Goal: Communication & Community: Answer question/provide support

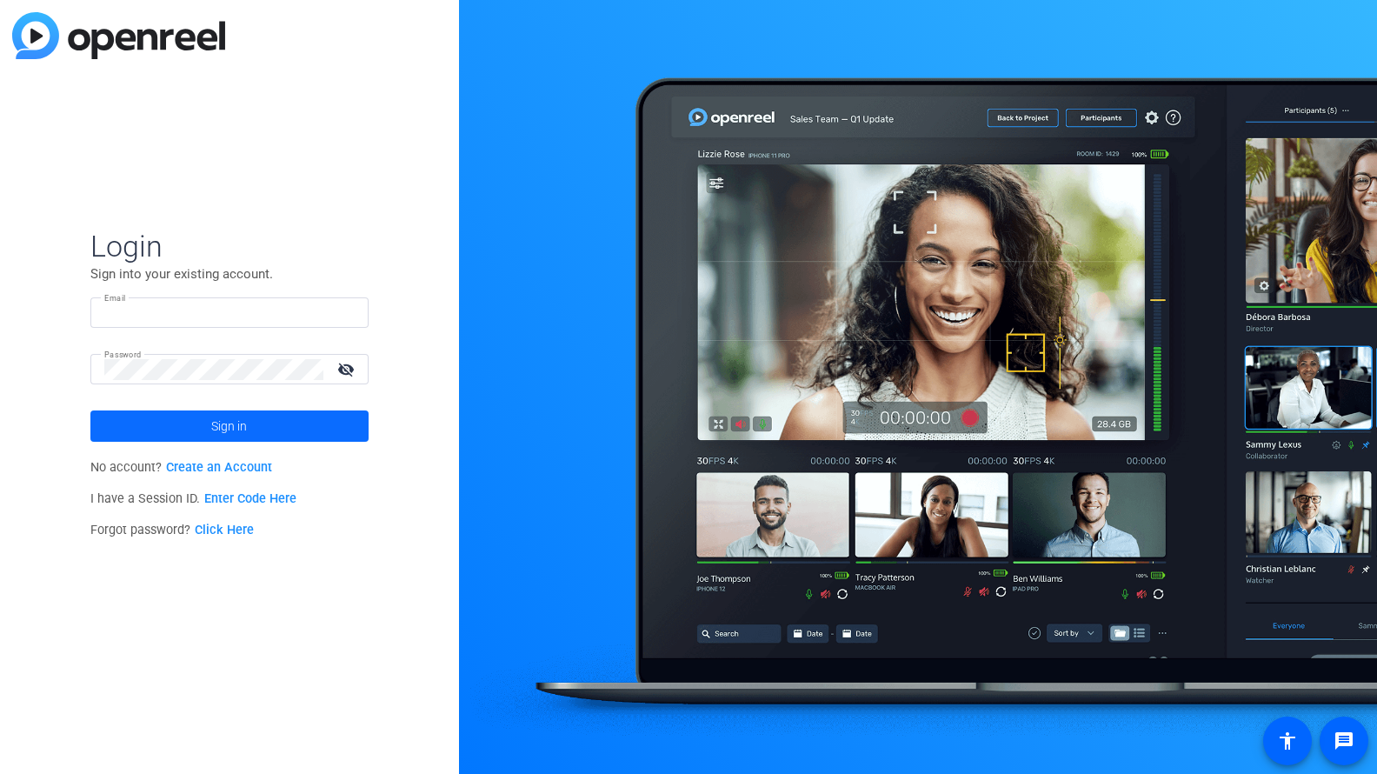
type input "kristi.amick@motorolasolutions.com"
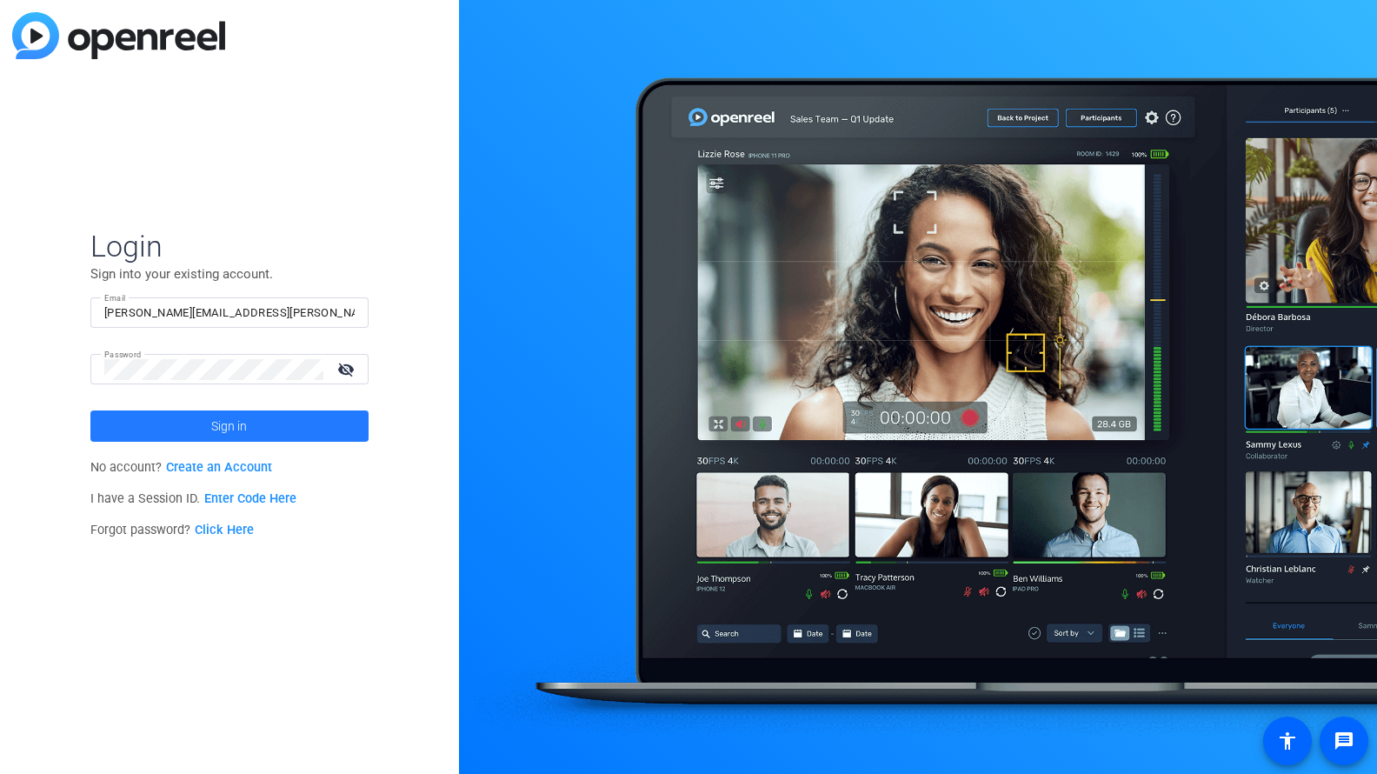
click at [181, 421] on span at bounding box center [229, 426] width 278 height 42
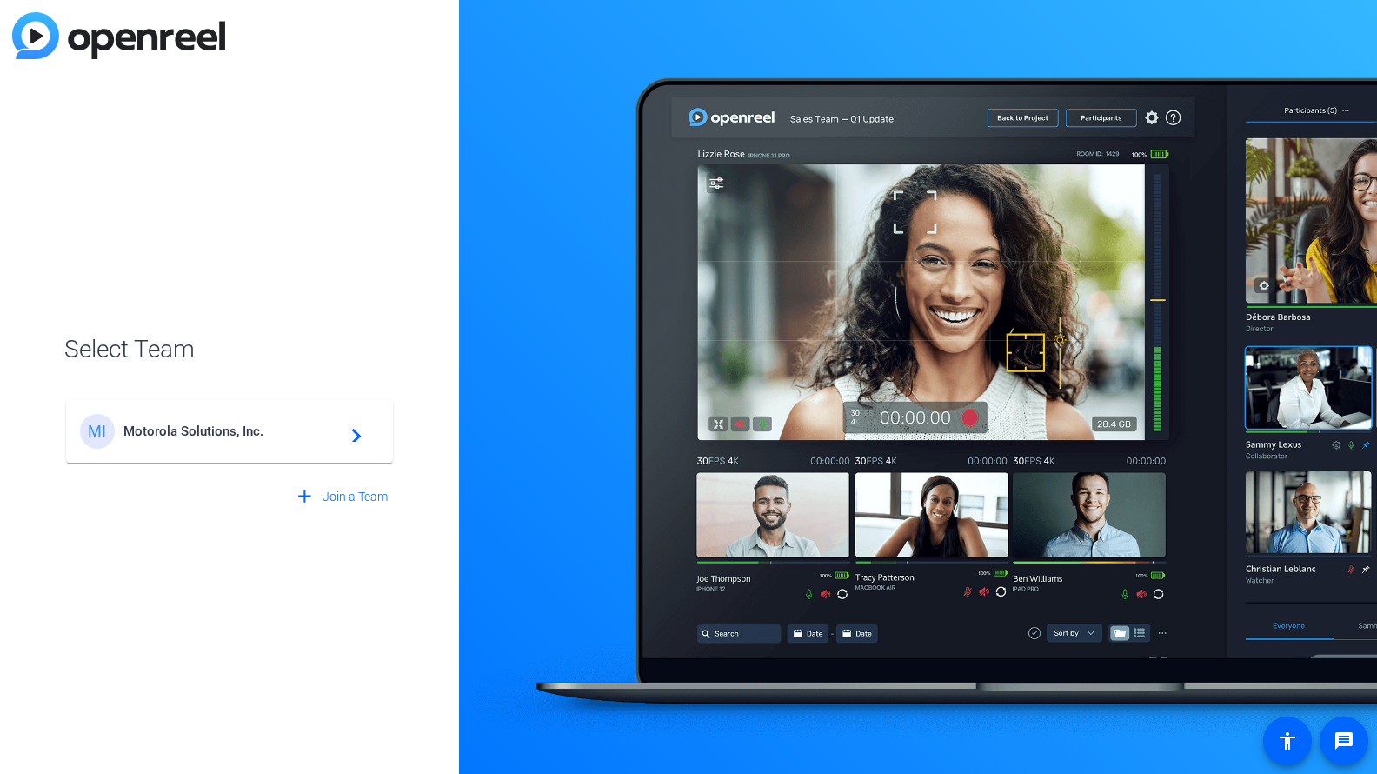
click at [356, 433] on mat-icon "navigate_next" at bounding box center [351, 431] width 21 height 21
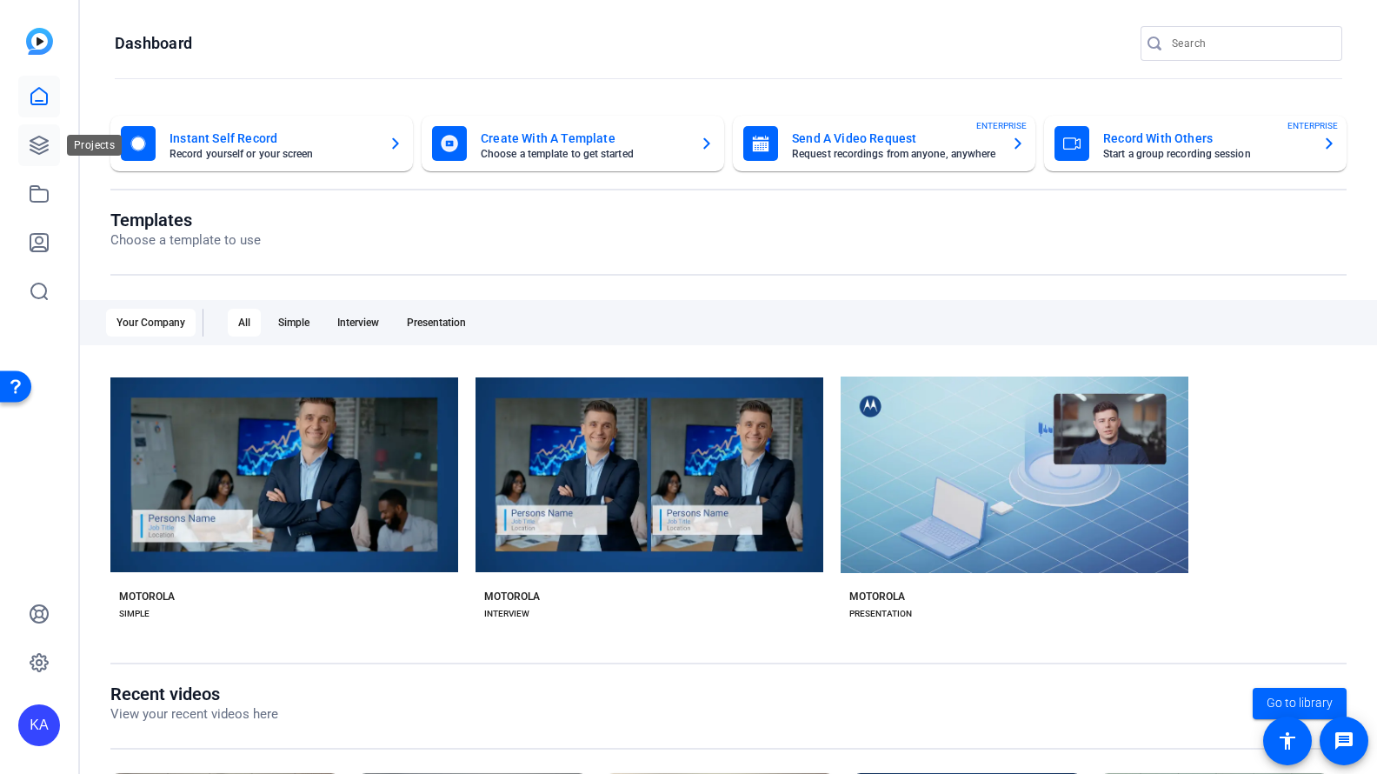
click at [37, 141] on icon at bounding box center [39, 145] width 21 height 21
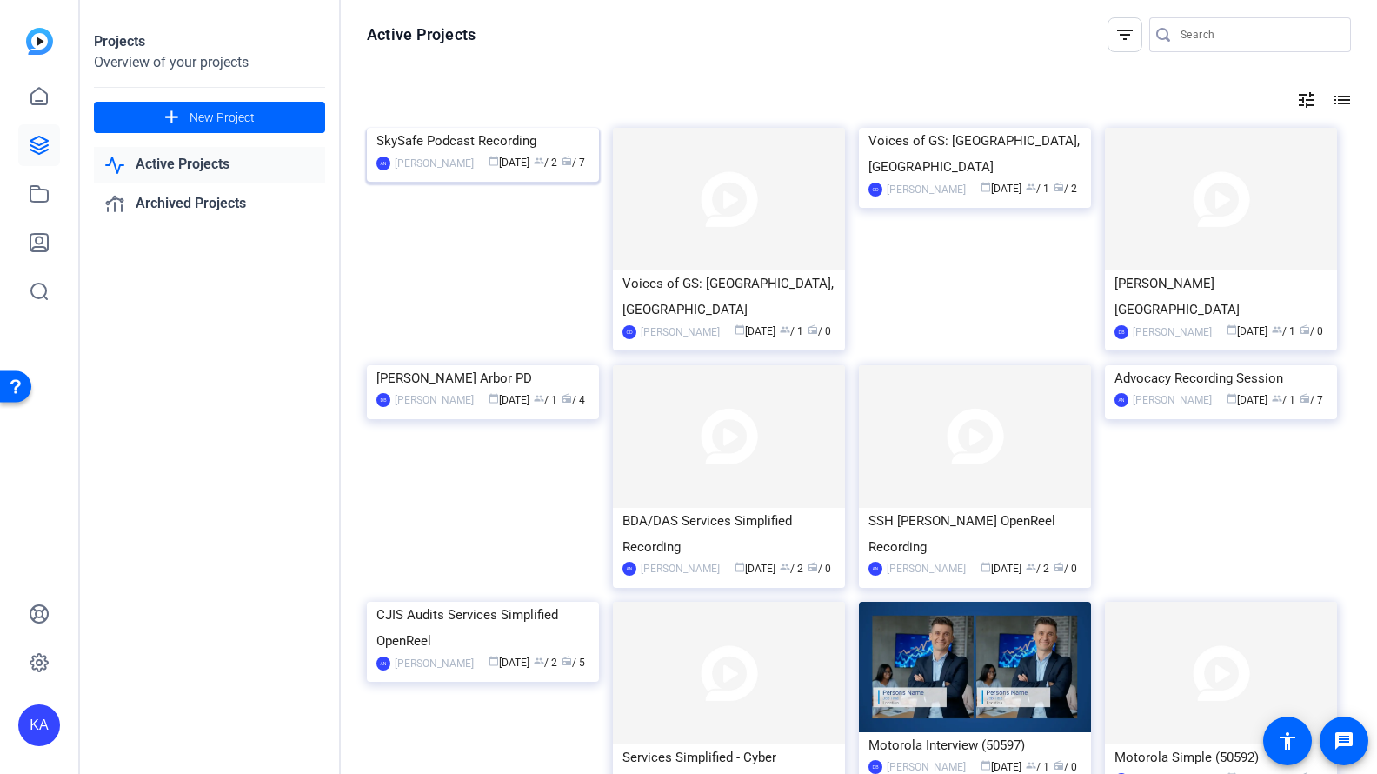
click at [516, 128] on img at bounding box center [483, 128] width 232 height 0
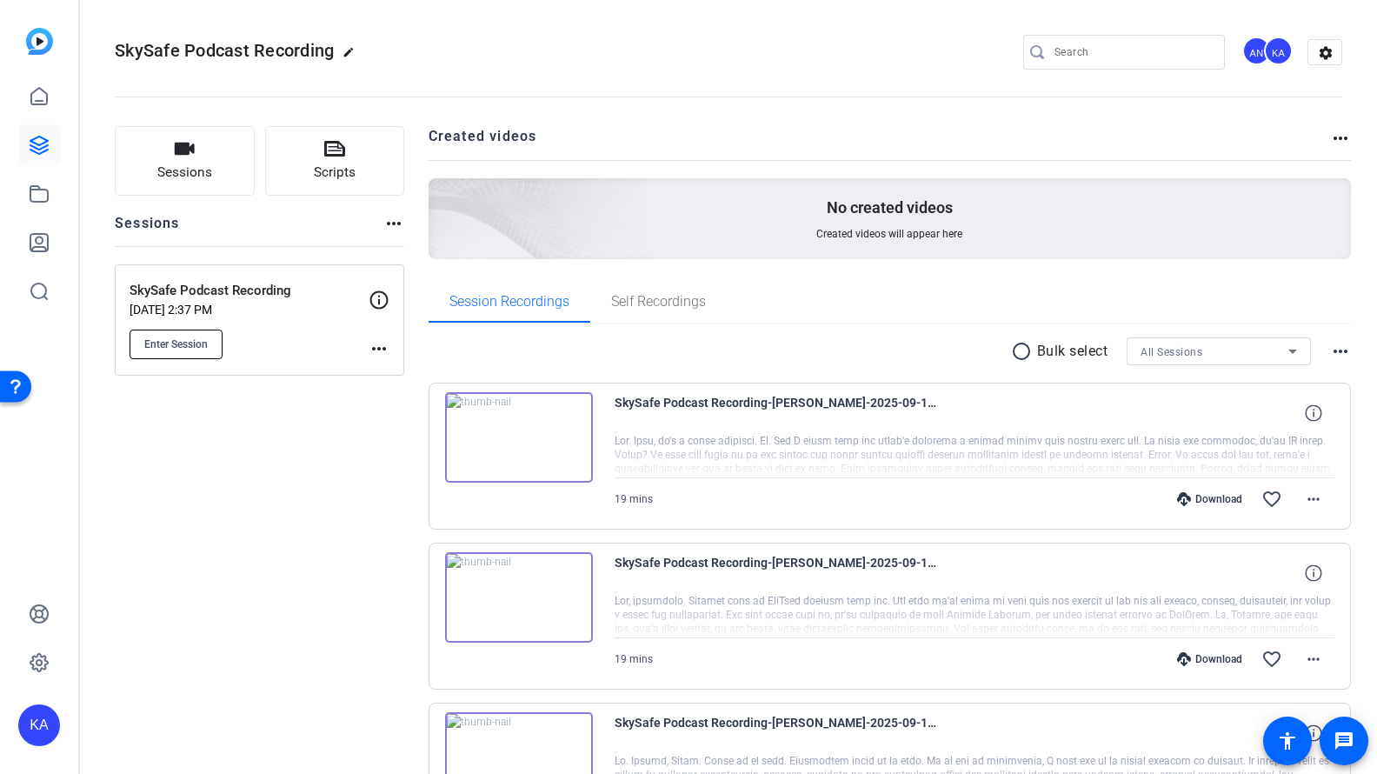
click at [163, 343] on span "Enter Session" at bounding box center [175, 344] width 63 height 14
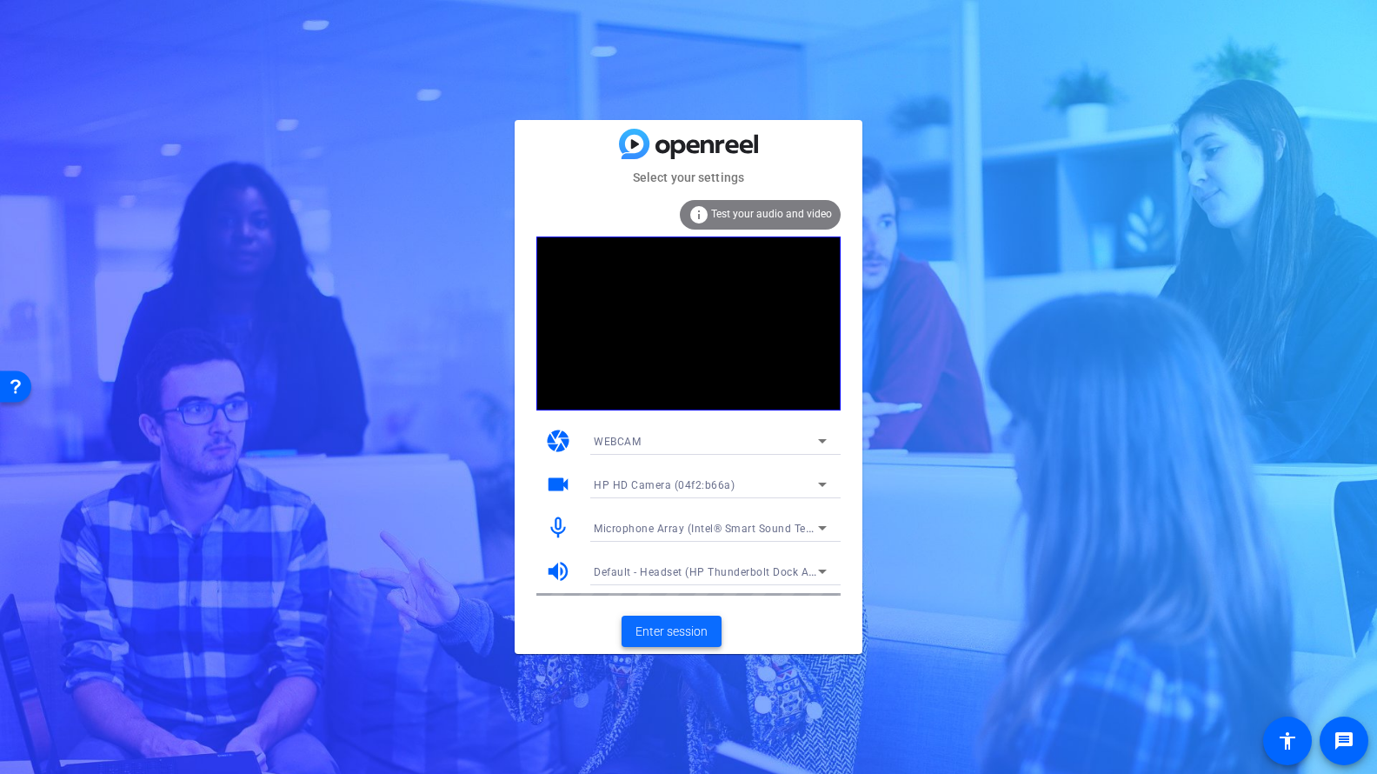
click at [672, 624] on span "Enter session" at bounding box center [672, 631] width 72 height 18
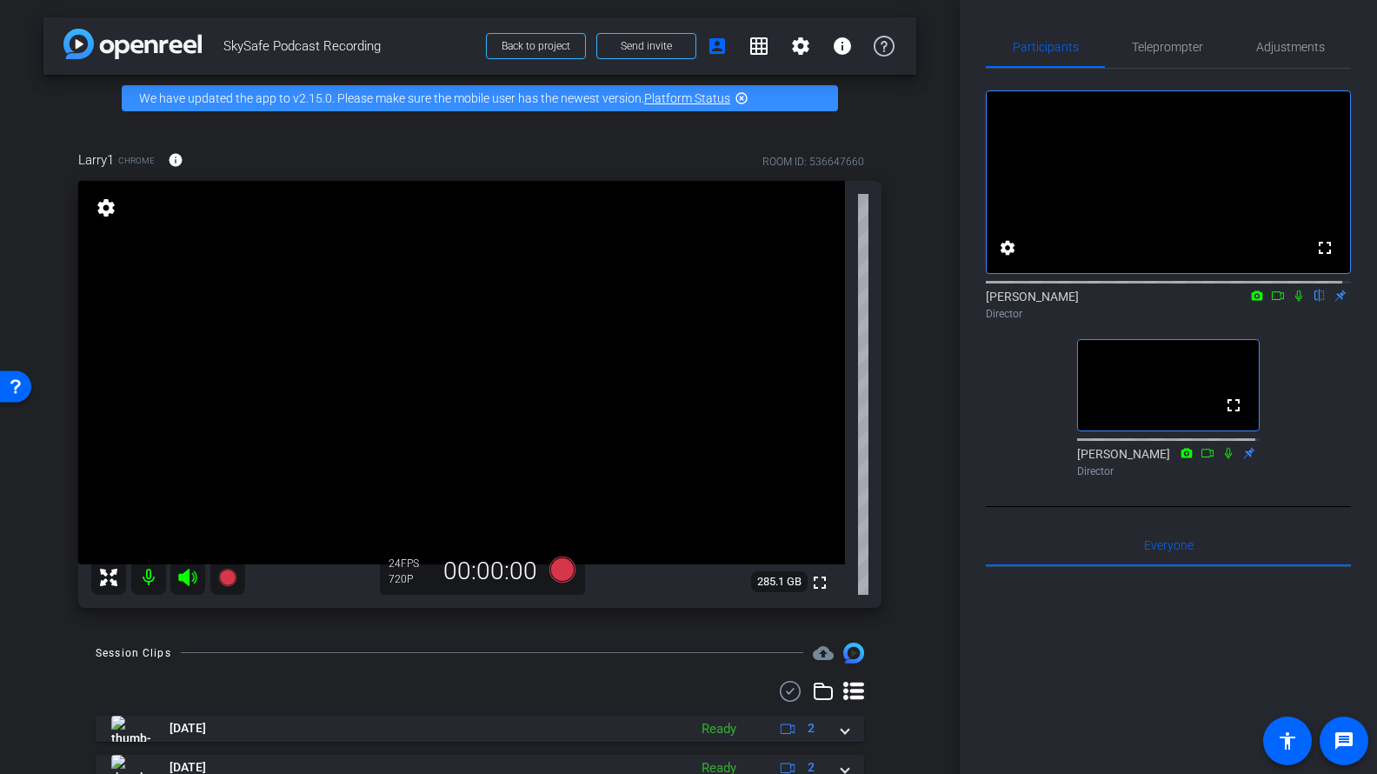
click at [1292, 302] on icon at bounding box center [1299, 296] width 14 height 12
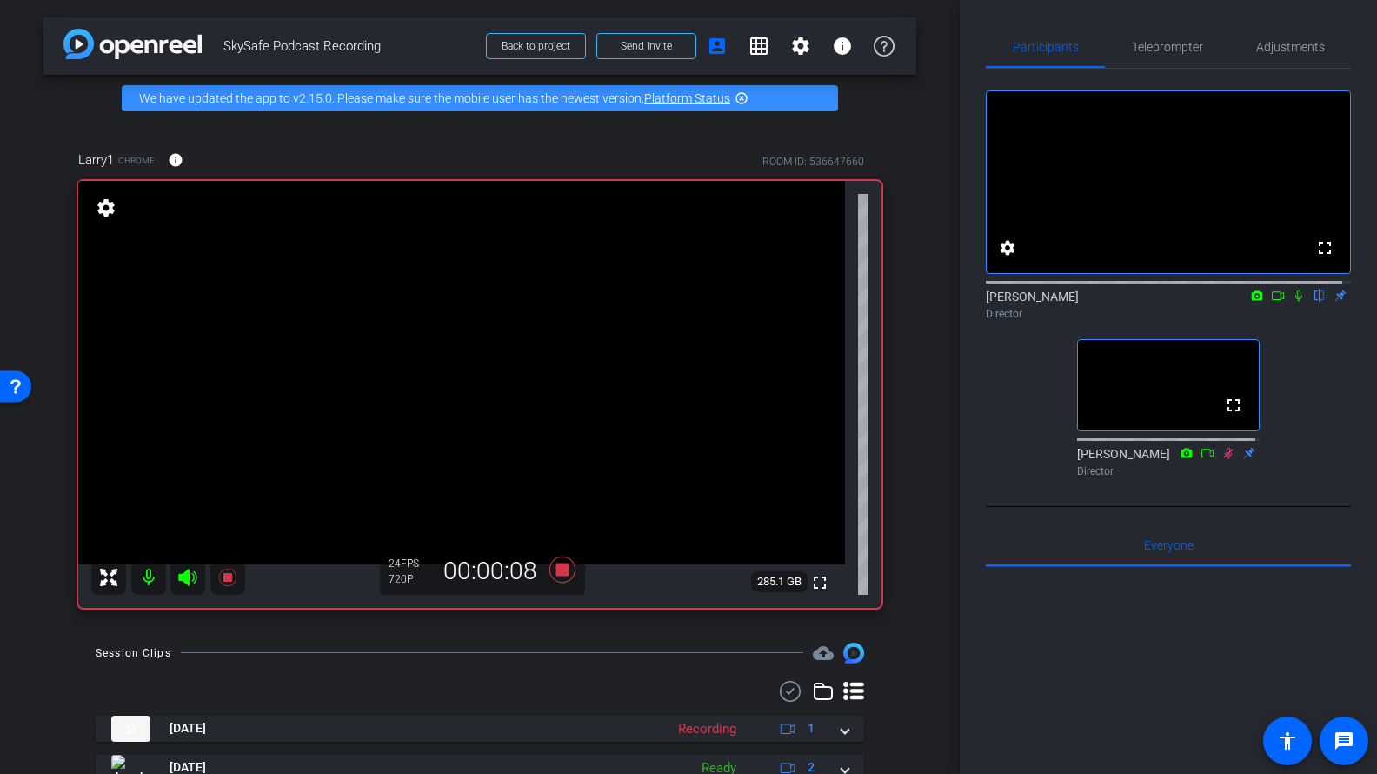
click at [1292, 302] on icon at bounding box center [1299, 296] width 14 height 12
click at [1294, 302] on icon at bounding box center [1299, 295] width 10 height 11
